Goal: Check status: Check status

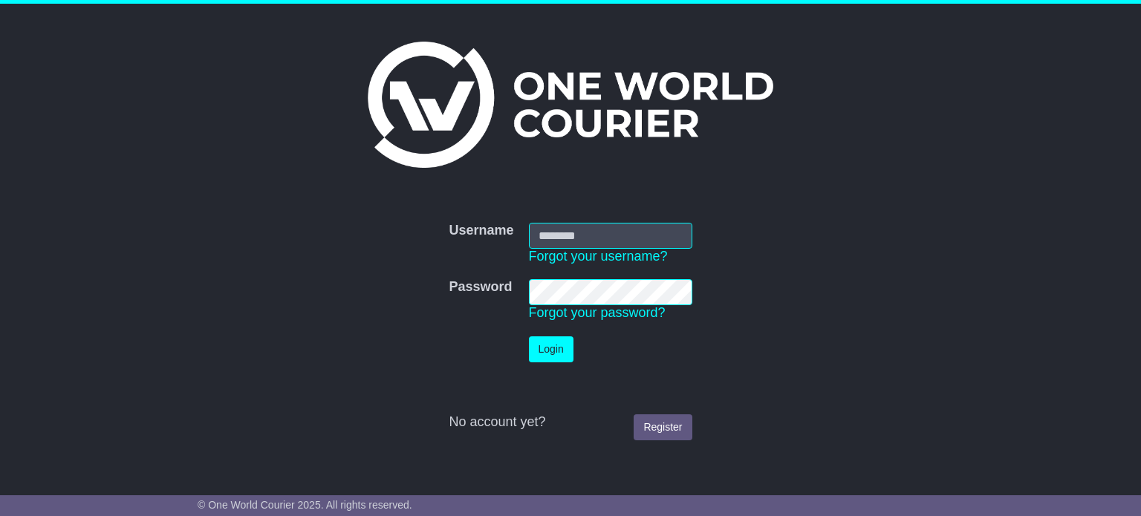
type input "**********"
click at [559, 333] on td "Login" at bounding box center [611, 349] width 178 height 41
click at [559, 339] on button "Login" at bounding box center [551, 350] width 45 height 26
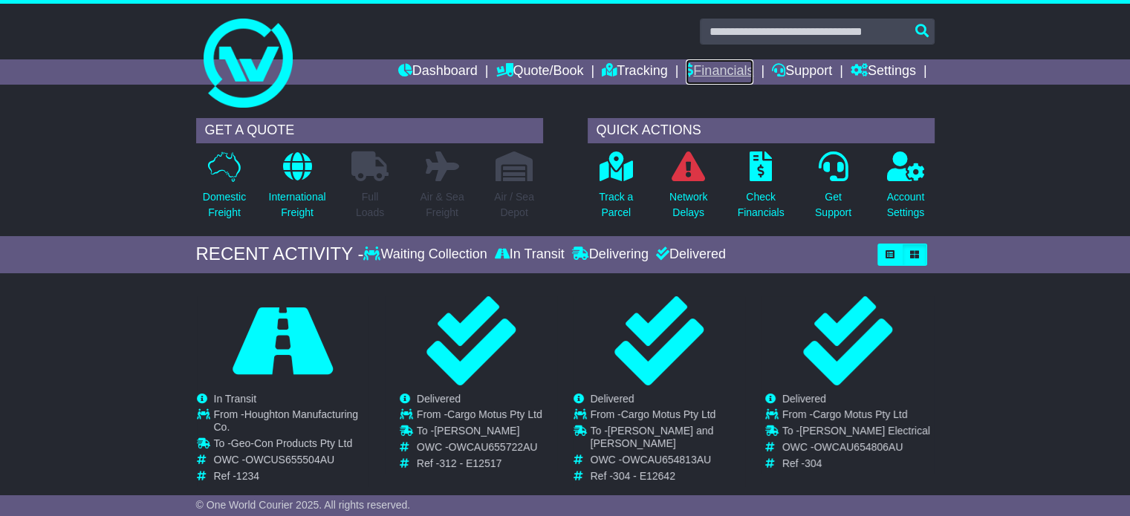
click at [741, 65] on link "Financials" at bounding box center [720, 71] width 68 height 25
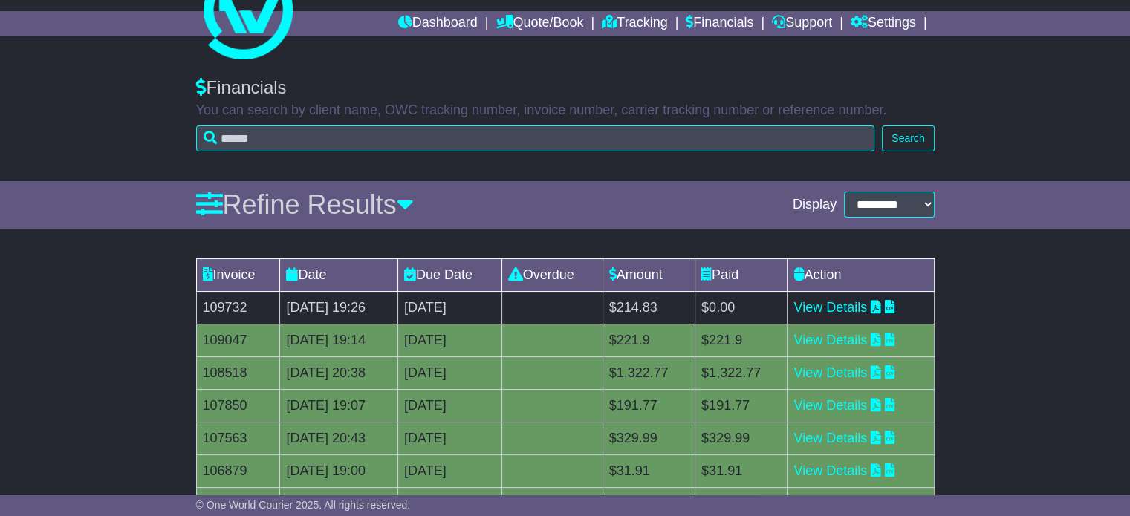
scroll to position [74, 0]
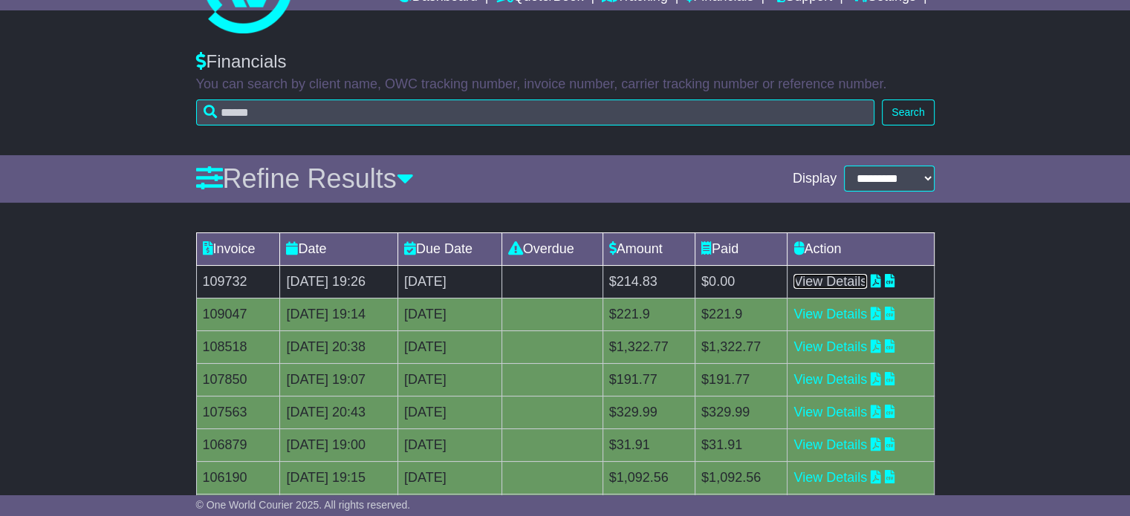
click at [823, 282] on link "View Details" at bounding box center [830, 281] width 74 height 15
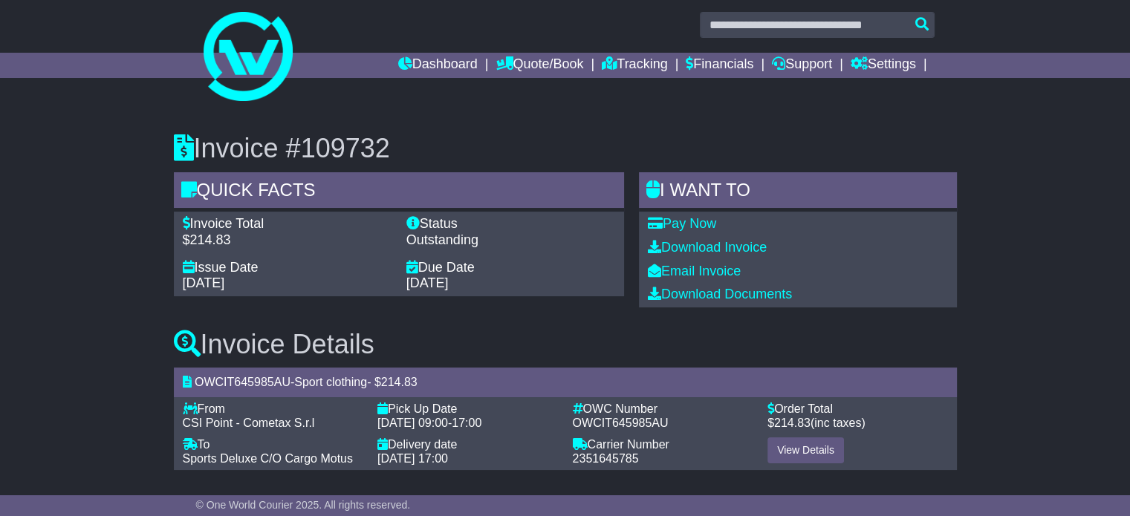
scroll to position [9, 0]
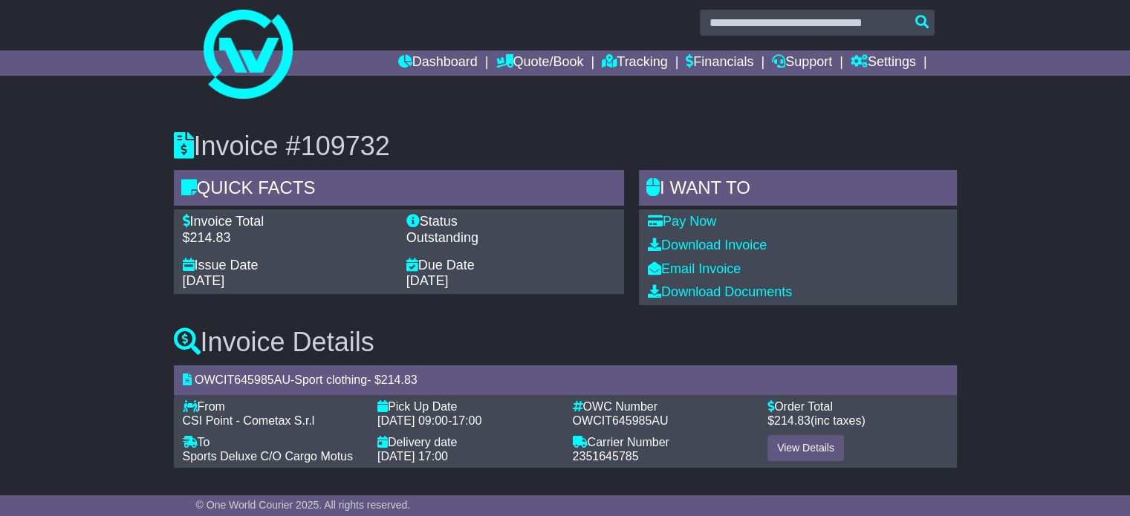
click at [550, 314] on div "Invoice Details OWCIT645985AU - Sport clothing - $ 214.83 From - CSI Point - Co…" at bounding box center [565, 392] width 798 height 175
